Goal: Manage account settings

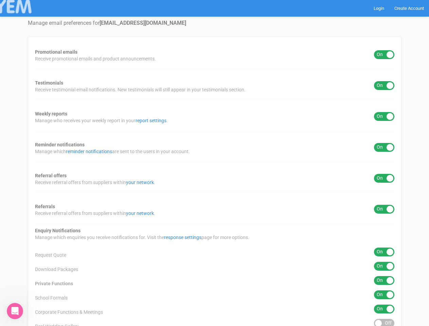
click at [215, 163] on div "Promotional emails ON OFF Receive promotional emails and product announcements.…" at bounding box center [215, 216] width 374 height 361
click at [385, 55] on div "ON OFF" at bounding box center [384, 54] width 20 height 9
click at [385, 86] on div "ON OFF" at bounding box center [384, 85] width 20 height 9
click at [385, 117] on div "ON OFF" at bounding box center [384, 116] width 20 height 9
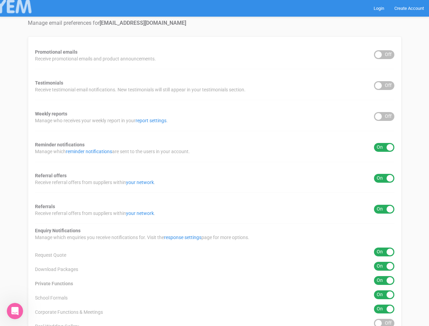
click at [385, 148] on div "ON OFF" at bounding box center [384, 147] width 20 height 9
click at [385, 179] on div "ON OFF" at bounding box center [384, 178] width 20 height 9
click at [385, 209] on div "ON OFF" at bounding box center [384, 209] width 20 height 9
click at [385, 252] on div "ON OFF" at bounding box center [384, 252] width 20 height 9
click at [385, 267] on div "ON OFF" at bounding box center [384, 266] width 20 height 9
